Goal: Task Accomplishment & Management: Manage account settings

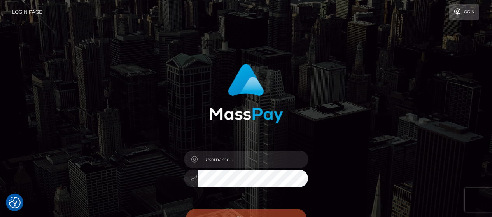
scroll to position [97, 0]
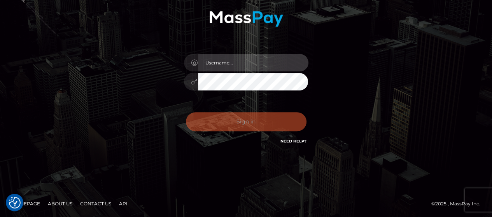
type input "[PERSON_NAME].Silversocial"
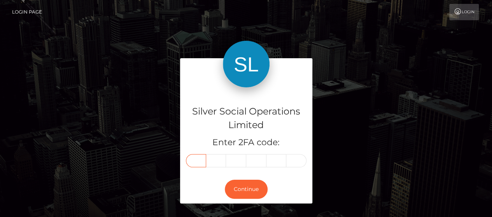
click at [196, 159] on input "text" at bounding box center [196, 160] width 20 height 13
type input "0"
type input "6"
type input "0"
type input "4"
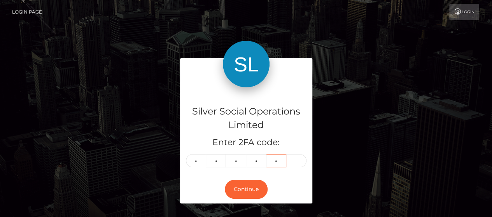
type input "3"
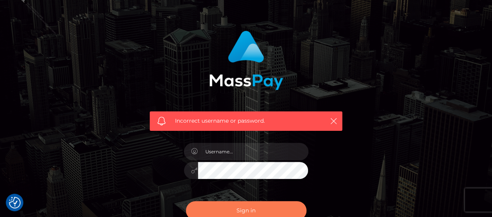
scroll to position [78, 0]
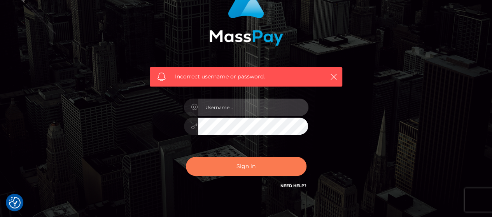
type input "[PERSON_NAME].Silversocial"
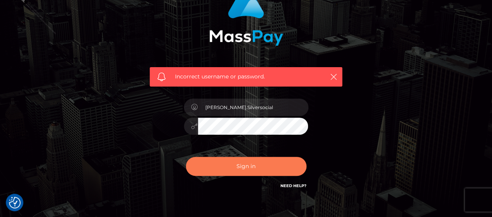
click at [240, 164] on button "Sign in" at bounding box center [246, 166] width 121 height 19
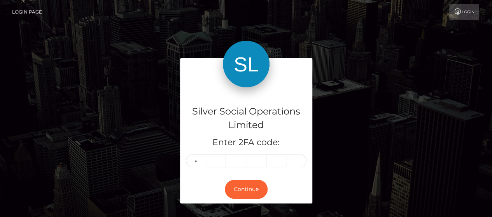
type input "3"
type input "5"
type input "9"
type input "2"
type input "1"
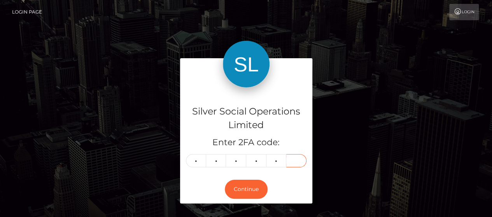
type input "8"
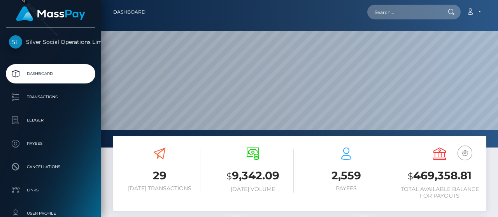
scroll to position [39, 0]
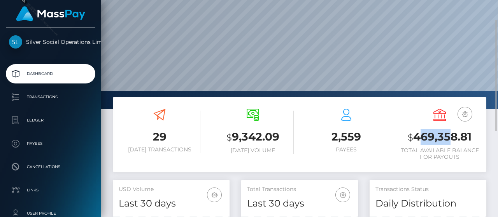
drag, startPoint x: 417, startPoint y: 137, endPoint x: 449, endPoint y: 138, distance: 31.9
click at [449, 138] on h3 "$ 469,358.81" at bounding box center [440, 138] width 82 height 16
drag, startPoint x: 414, startPoint y: 138, endPoint x: 475, endPoint y: 140, distance: 61.9
click at [475, 140] on h3 "$ 469,358.81" at bounding box center [440, 138] width 82 height 16
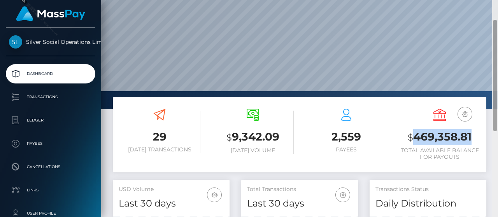
copy h3 "469,358.81"
